Goal: Information Seeking & Learning: Check status

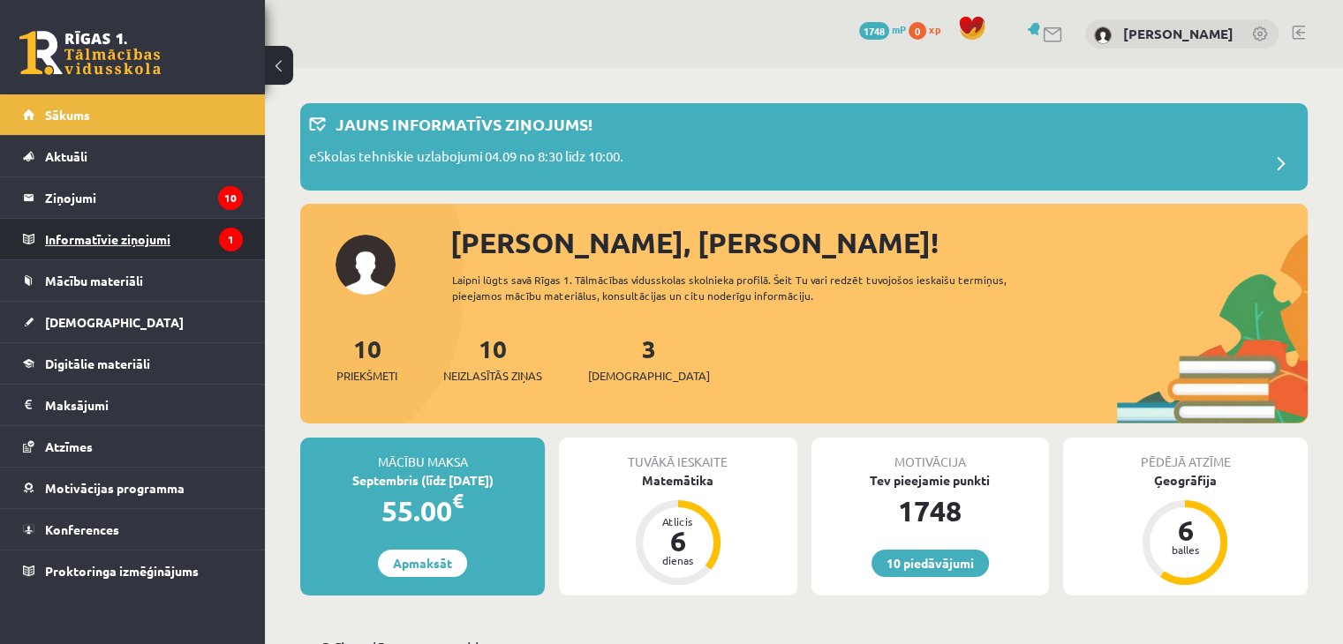
click at [206, 251] on legend "Informatīvie ziņojumi 1" at bounding box center [144, 239] width 198 height 41
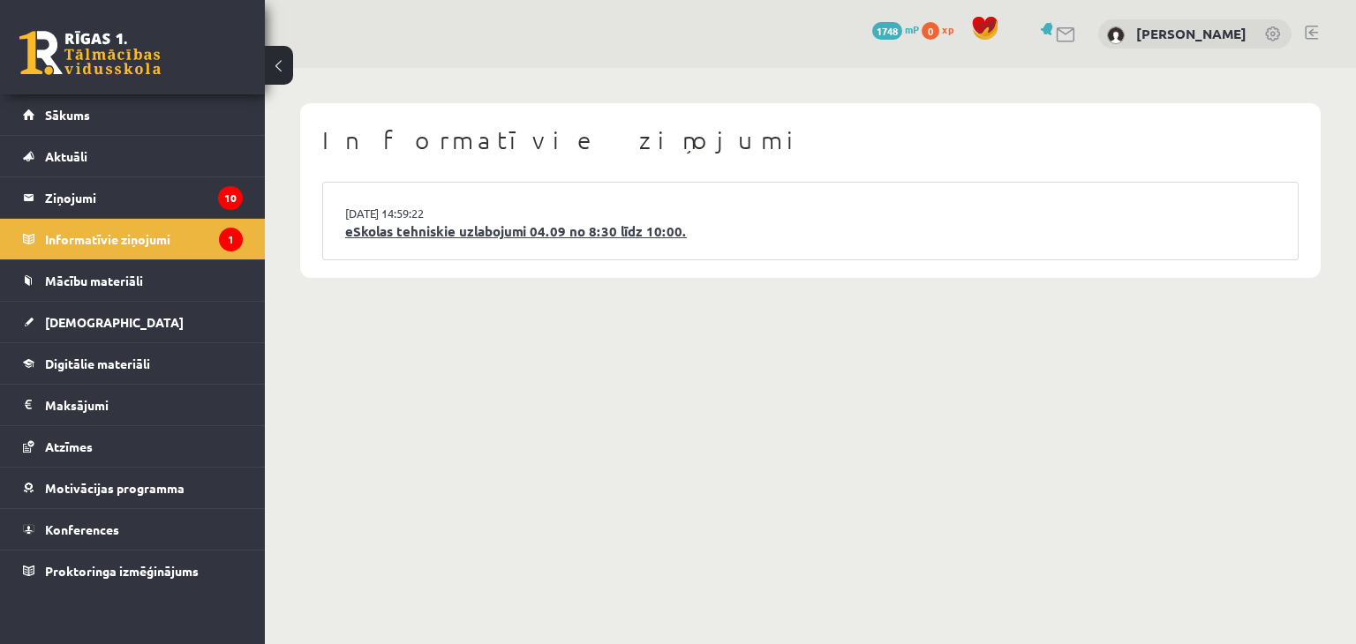
click at [393, 232] on link "eSkolas tehniskie uzlabojumi 04.09 no 8:30 līdz 10:00." at bounding box center [810, 232] width 930 height 20
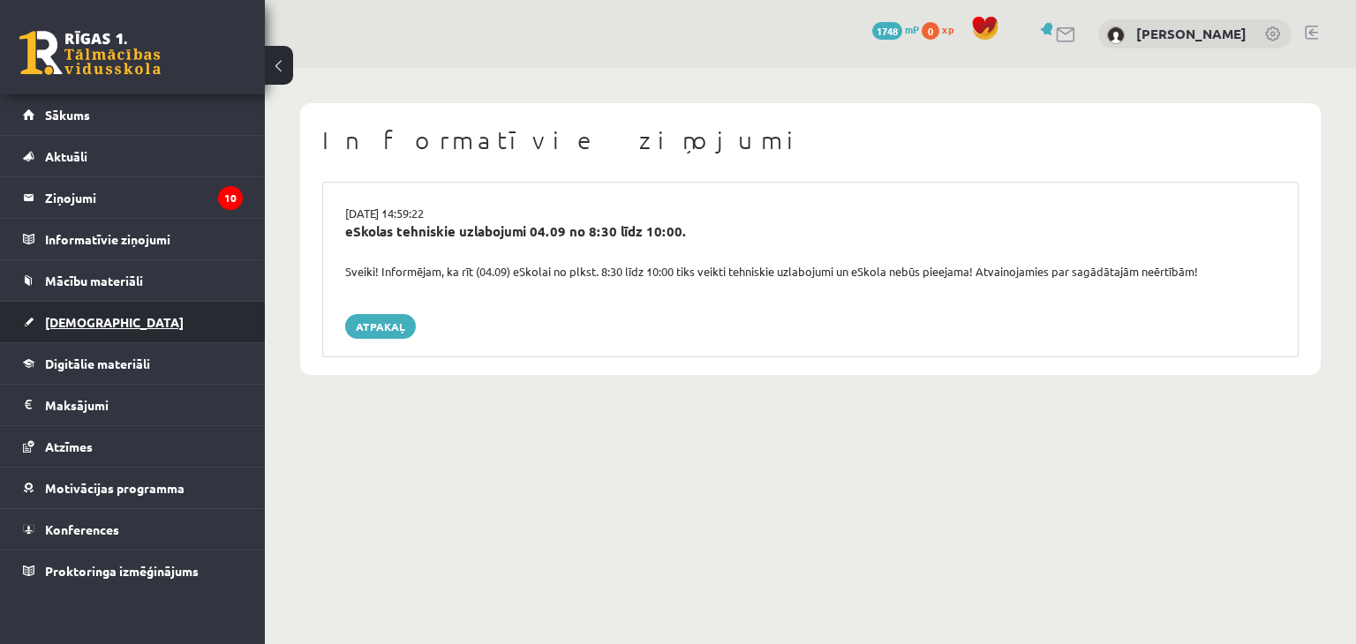
click at [73, 314] on span "[DEMOGRAPHIC_DATA]" at bounding box center [114, 322] width 139 height 16
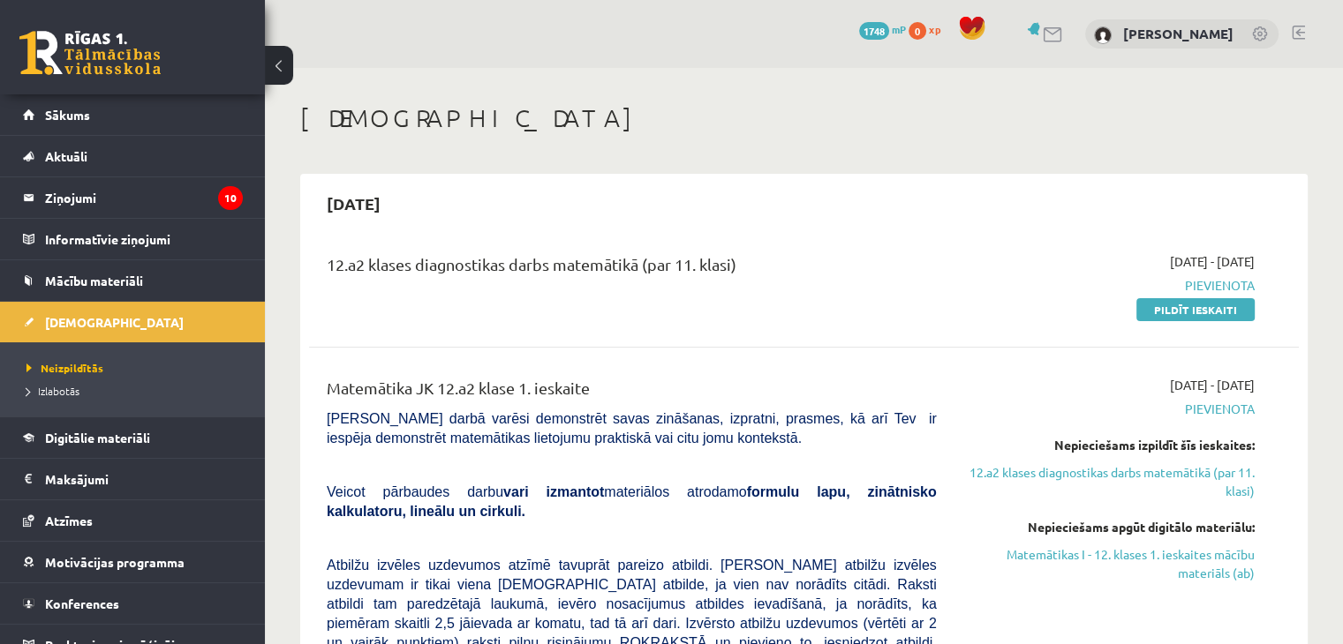
scroll to position [19, 0]
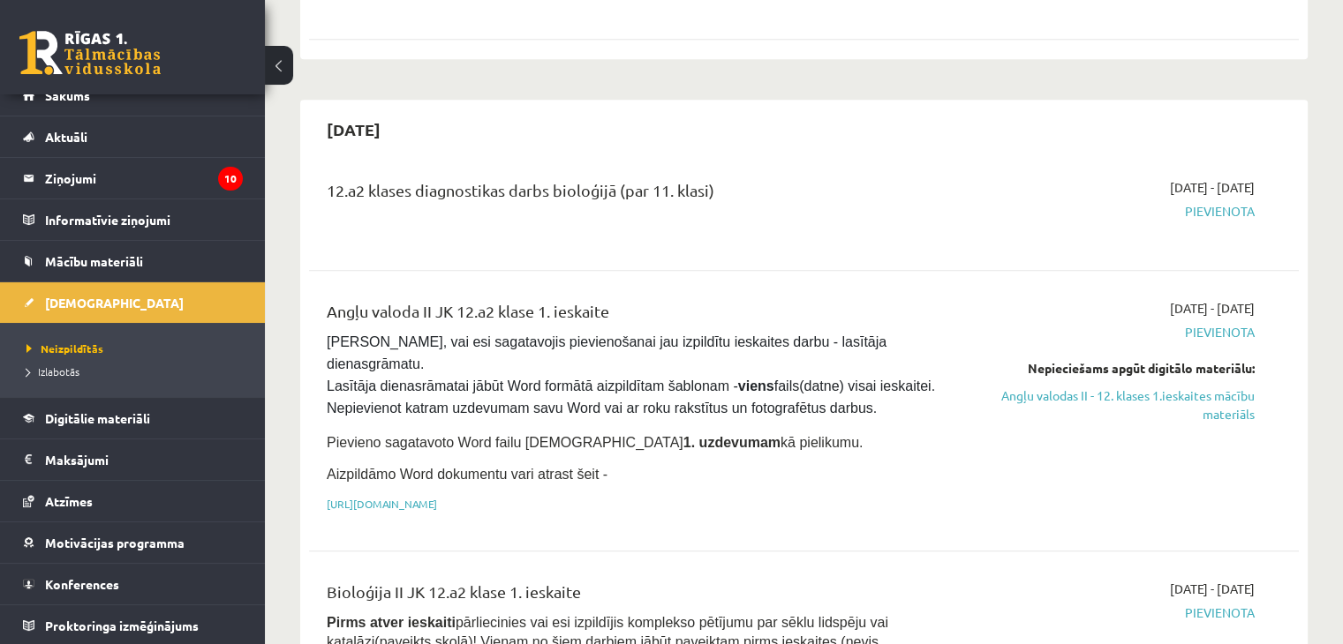
scroll to position [1024, 0]
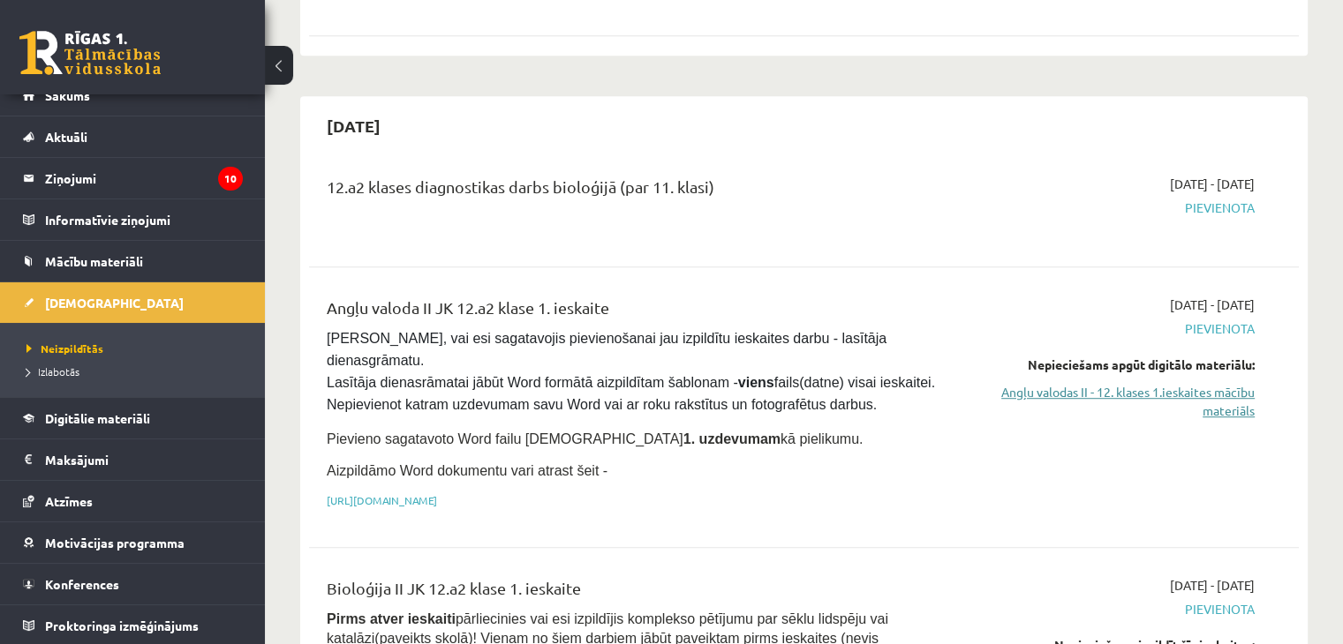
click at [1218, 383] on link "Angļu valodas II - 12. klases 1.ieskaites mācību materiāls" at bounding box center [1108, 401] width 291 height 37
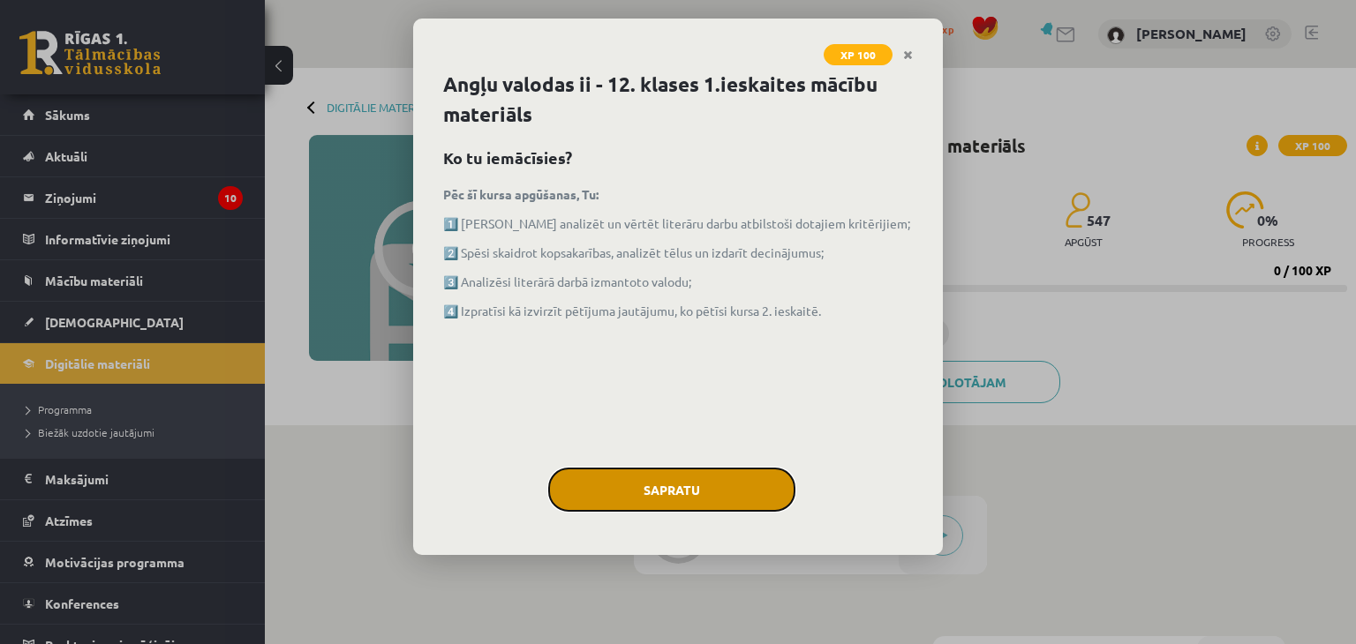
click at [627, 473] on button "Sapratu" at bounding box center [671, 490] width 247 height 44
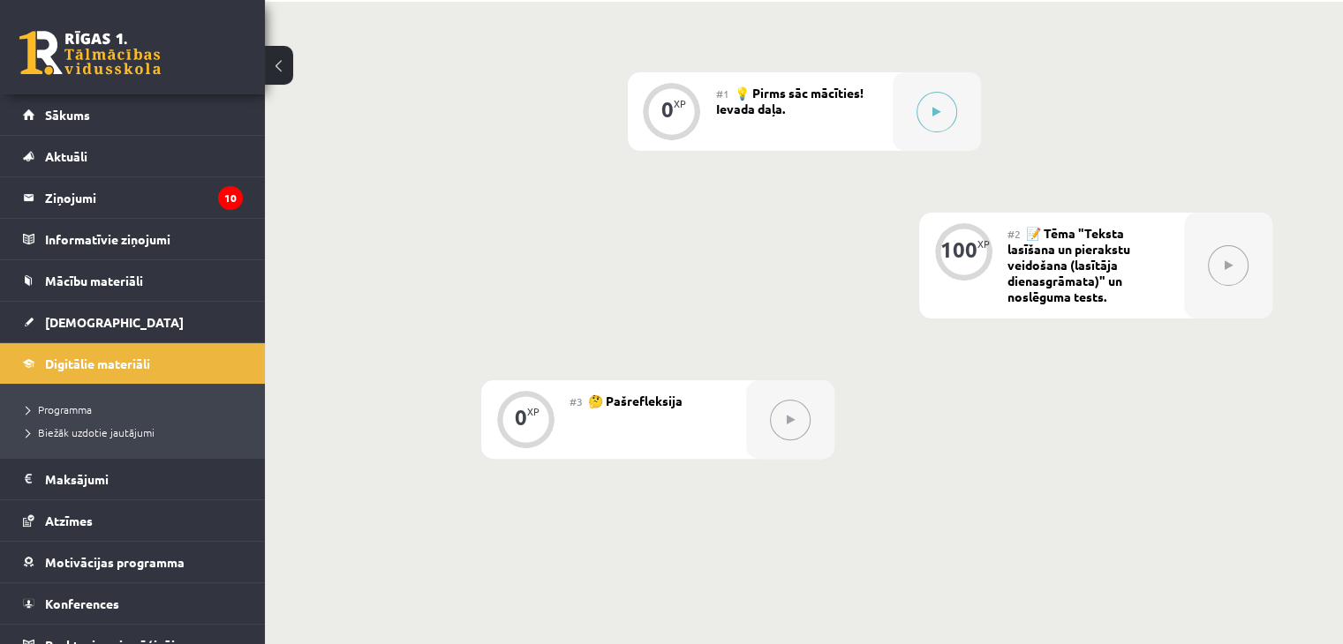
scroll to position [459, 0]
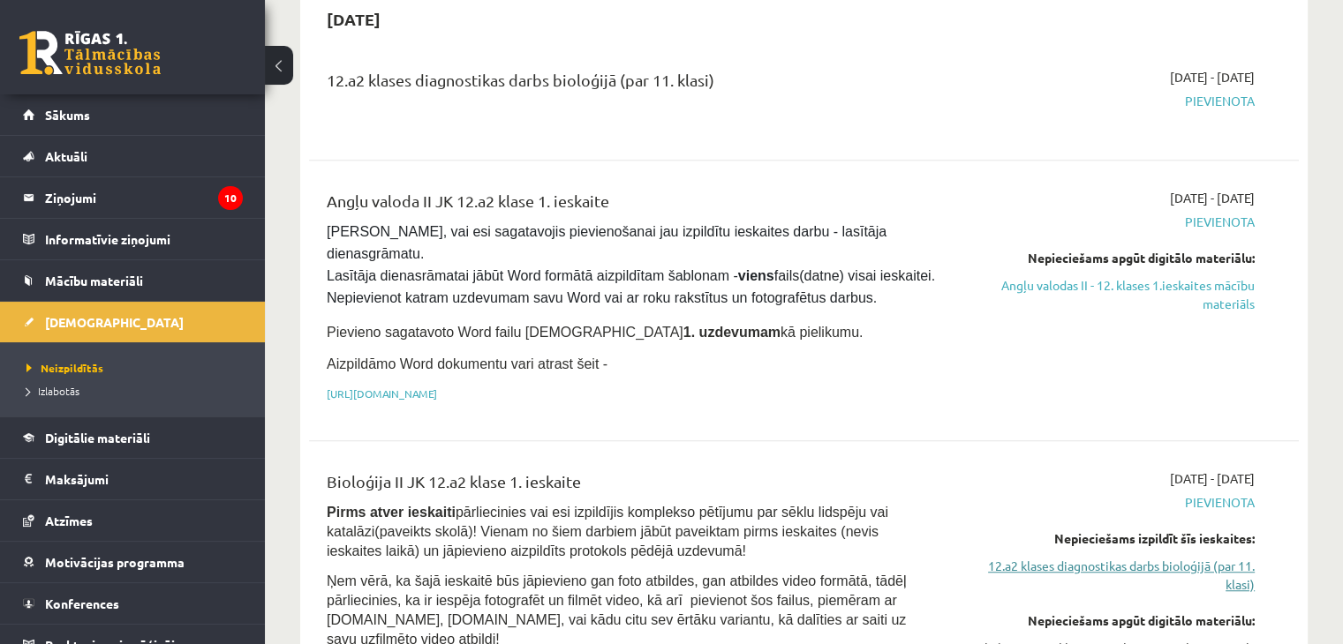
scroll to position [1130, 0]
click at [1210, 558] on link "12.a2 klases diagnostikas darbs bioloģijā (par 11. klasi)" at bounding box center [1108, 576] width 291 height 37
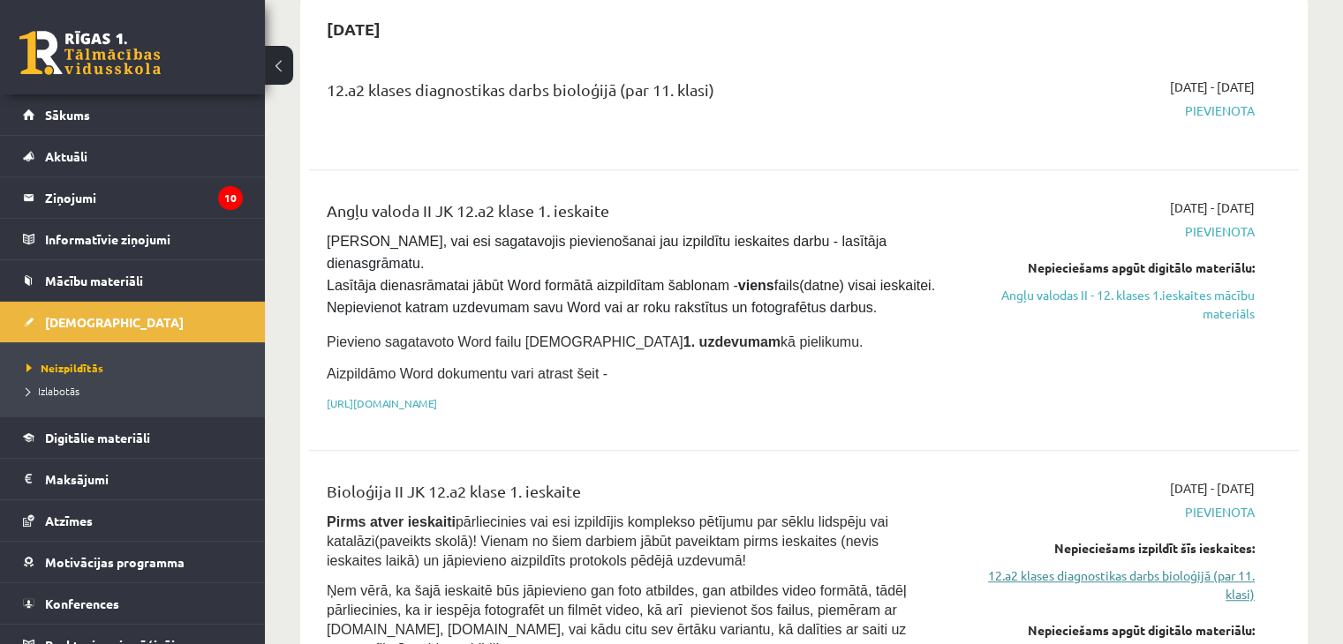
click at [1164, 567] on link "12.a2 klases diagnostikas darbs bioloģijā (par 11. klasi)" at bounding box center [1108, 585] width 291 height 37
click at [1166, 567] on link "12.a2 klases diagnostikas darbs bioloģijā (par 11. klasi)" at bounding box center [1108, 585] width 291 height 37
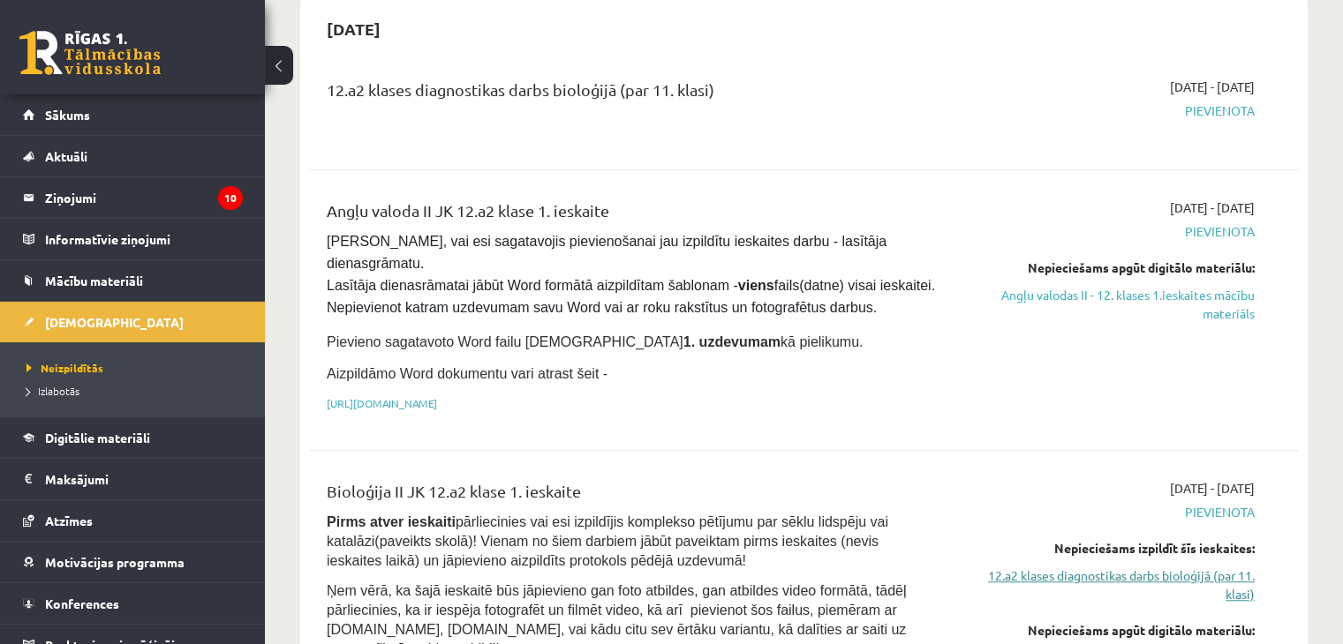
click at [1166, 567] on link "12.a2 klases diagnostikas darbs bioloģijā (par 11. klasi)" at bounding box center [1108, 585] width 291 height 37
drag, startPoint x: 1166, startPoint y: 490, endPoint x: 1237, endPoint y: 506, distance: 72.4
click at [1237, 567] on link "12.a2 klases diagnostikas darbs bioloģijā (par 11. klasi)" at bounding box center [1108, 585] width 291 height 37
click at [1216, 78] on div "2025-09-16 - 2025-09-30 Pievienota" at bounding box center [1109, 110] width 318 height 64
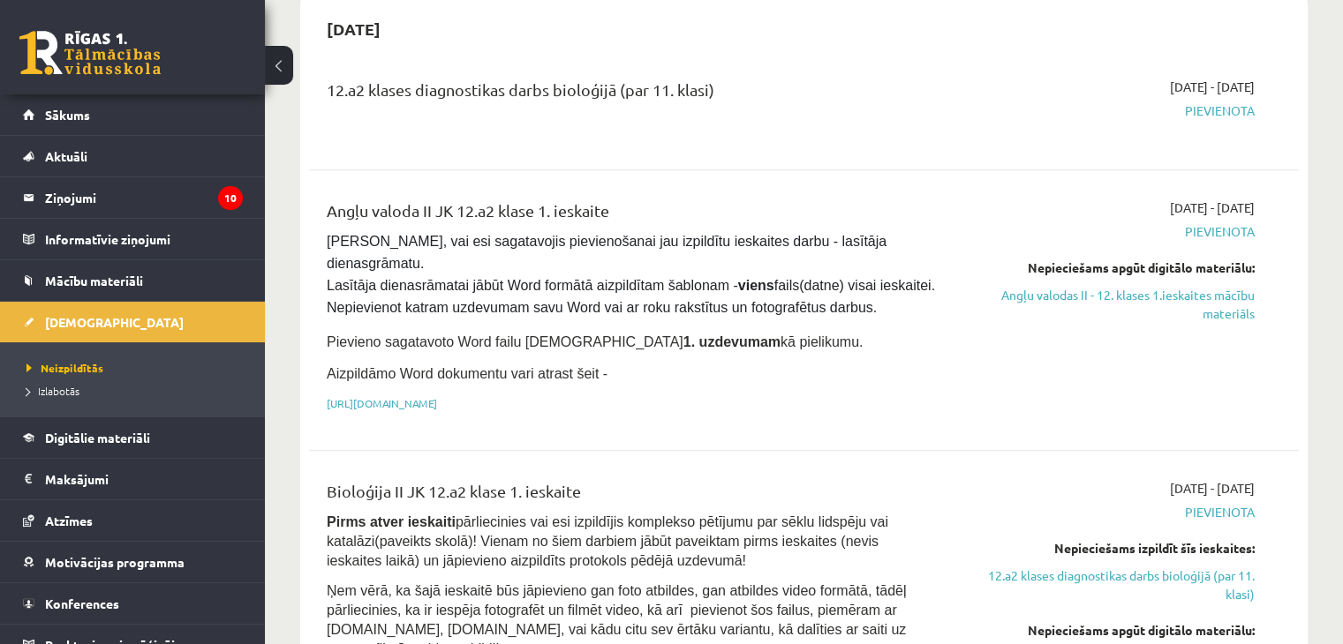
click at [1215, 78] on div "2025-09-16 - 2025-09-30 Pievienota" at bounding box center [1109, 110] width 318 height 64
click at [1203, 102] on span "Pievienota" at bounding box center [1108, 111] width 291 height 19
click at [1159, 78] on div "2025-09-16 - 2025-09-30 Pievienota" at bounding box center [1109, 110] width 318 height 64
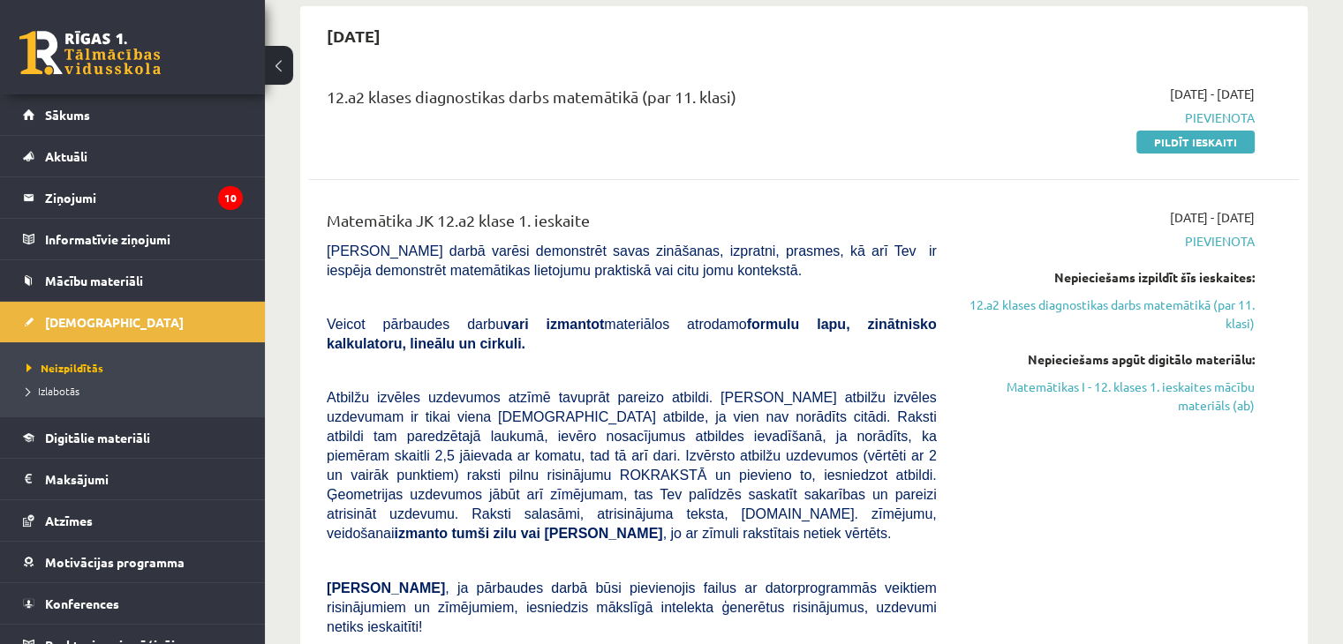
scroll to position [97, 0]
